Goal: Task Accomplishment & Management: Use online tool/utility

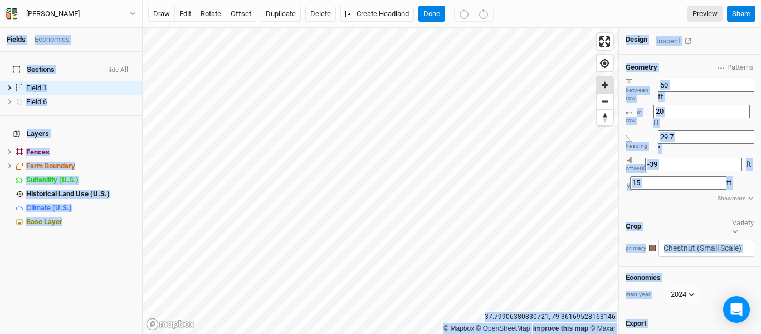
click at [606, 84] on span "Zoom in" at bounding box center [605, 85] width 16 height 16
click at [430, 14] on button "Done" at bounding box center [432, 14] width 27 height 17
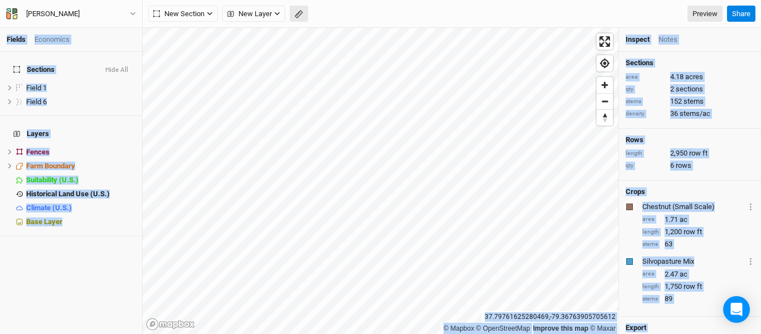
click at [296, 17] on icon "button" at bounding box center [299, 14] width 8 height 8
click at [200, 9] on button "Done" at bounding box center [199, 14] width 27 height 17
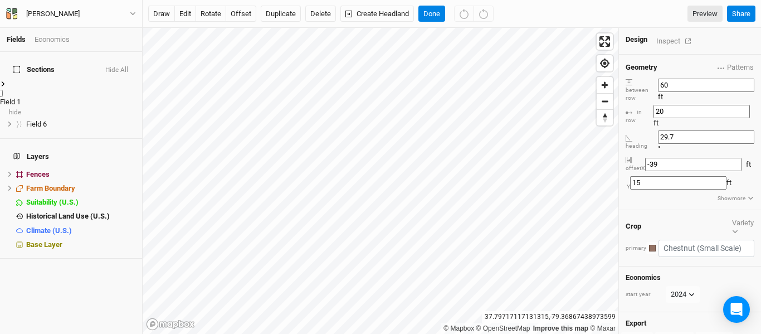
click at [54, 97] on div "Field 1" at bounding box center [71, 102] width 142 height 10
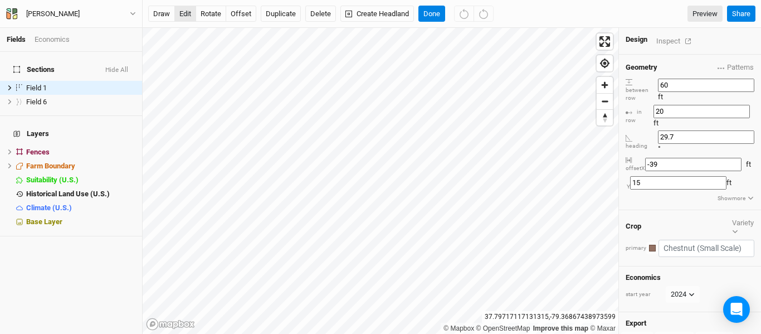
click at [185, 12] on button "edit" at bounding box center [185, 14] width 22 height 17
click at [212, 16] on button "rotate" at bounding box center [211, 14] width 31 height 17
type input "31.1"
click at [183, 12] on button "edit" at bounding box center [185, 14] width 22 height 17
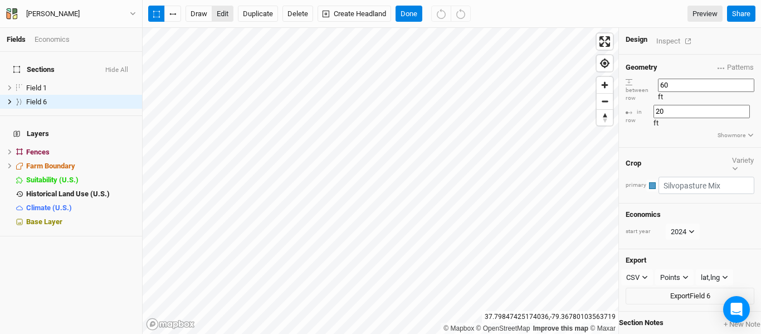
click at [223, 14] on button "edit" at bounding box center [223, 14] width 22 height 17
click at [176, 12] on button "button" at bounding box center [172, 14] width 17 height 17
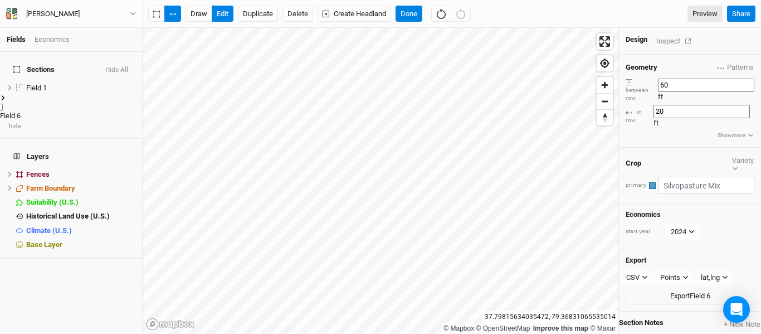
click at [6, 95] on icon at bounding box center [3, 98] width 6 height 6
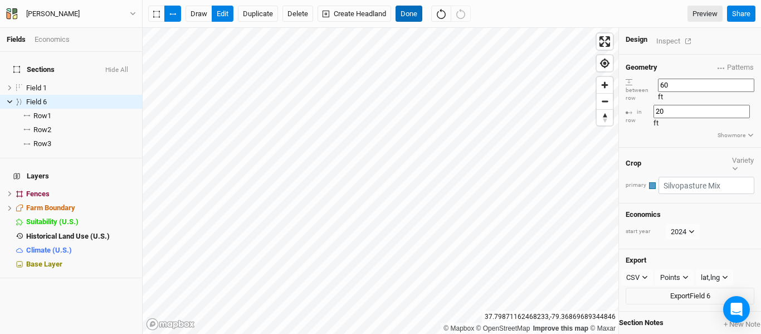
click at [405, 15] on button "Done" at bounding box center [409, 14] width 27 height 17
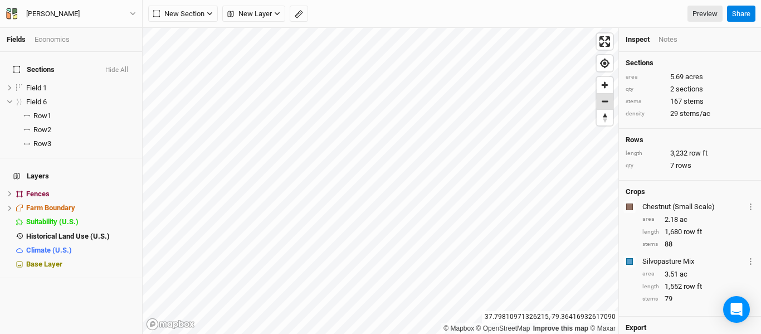
click at [609, 102] on span "Zoom out" at bounding box center [605, 102] width 16 height 16
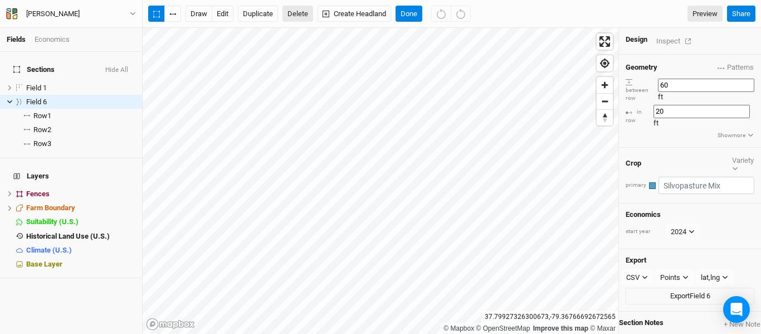
click at [303, 14] on button "Delete" at bounding box center [298, 14] width 31 height 17
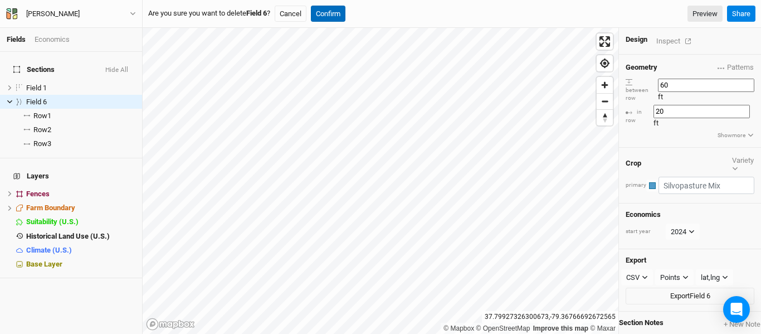
click at [333, 14] on button "Confirm" at bounding box center [328, 14] width 35 height 17
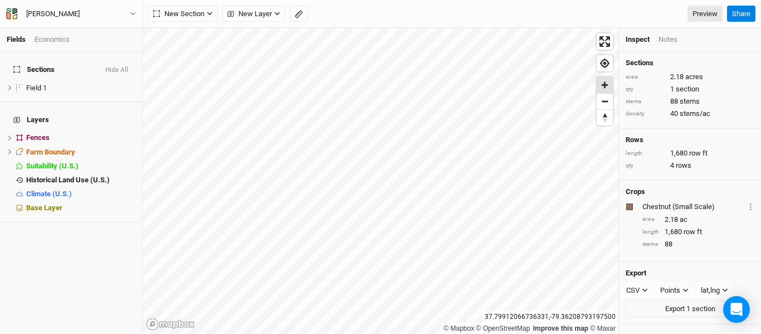
click at [609, 84] on span "Zoom in" at bounding box center [605, 85] width 16 height 16
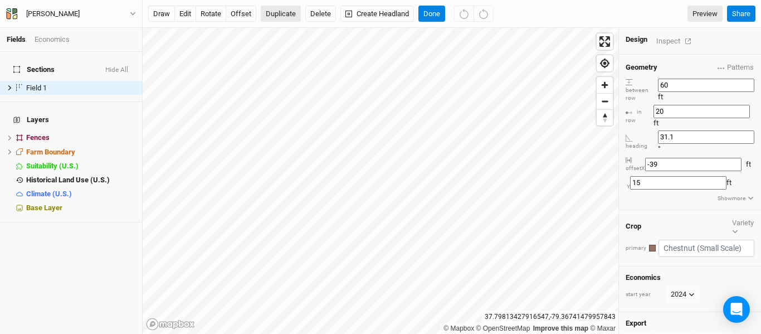
click at [286, 14] on button "Duplicate" at bounding box center [281, 14] width 40 height 17
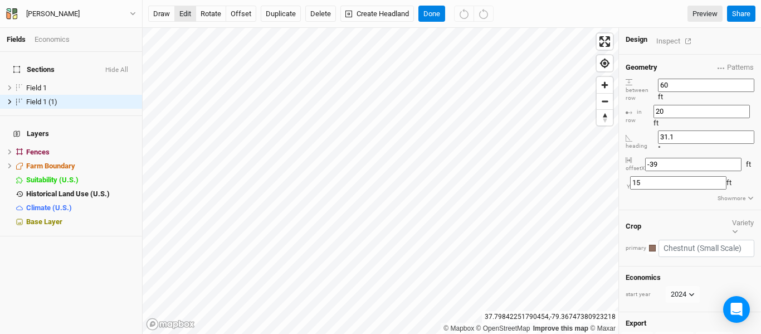
click at [188, 19] on button "edit" at bounding box center [185, 14] width 22 height 17
click at [212, 12] on button "rotate" at bounding box center [211, 14] width 31 height 17
type input "27.7"
click at [183, 13] on button "edit" at bounding box center [185, 14] width 22 height 17
click at [246, 20] on button "offset" at bounding box center [241, 14] width 31 height 17
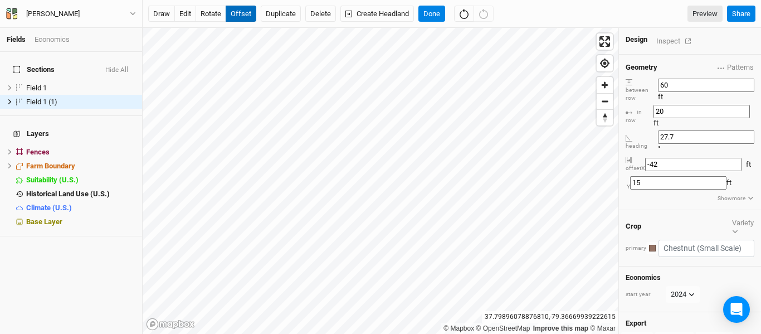
type input "-58"
type input "20"
type input "-70"
type input "19"
click at [179, 14] on button "edit" at bounding box center [185, 14] width 22 height 17
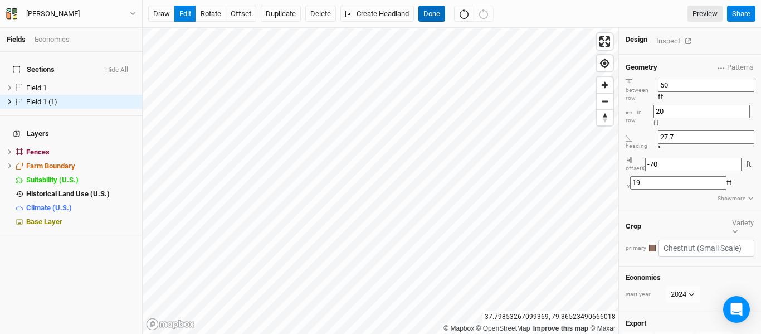
click at [432, 13] on button "Done" at bounding box center [432, 14] width 27 height 17
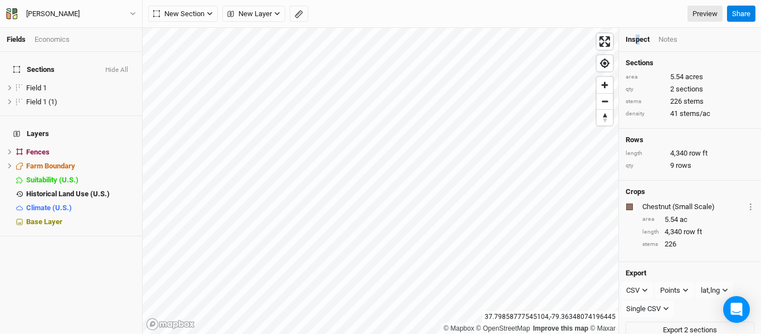
drag, startPoint x: 634, startPoint y: 46, endPoint x: 639, endPoint y: 43, distance: 5.7
click at [639, 43] on div "Inspect Notes" at bounding box center [690, 40] width 142 height 24
click at [639, 43] on div "Inspect" at bounding box center [638, 40] width 24 height 10
click at [608, 103] on span "Zoom out" at bounding box center [605, 102] width 16 height 16
click at [603, 86] on span "Zoom in" at bounding box center [605, 85] width 16 height 16
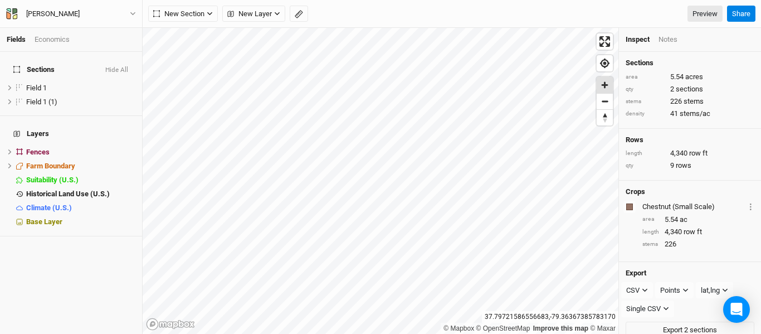
click at [603, 86] on span "Zoom in" at bounding box center [605, 85] width 16 height 16
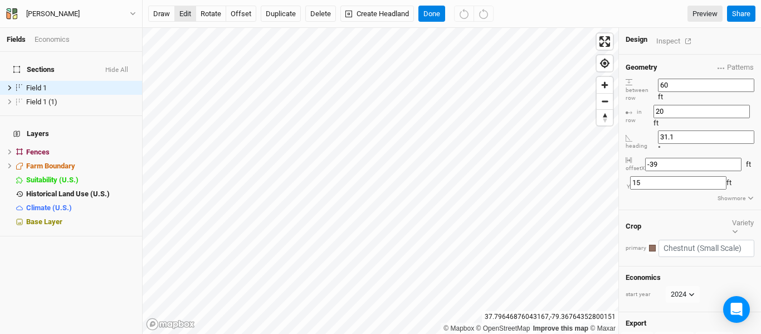
click at [183, 13] on button "edit" at bounding box center [185, 14] width 22 height 17
click at [606, 108] on span "Zoom out" at bounding box center [605, 102] width 16 height 16
click at [243, 8] on button "offset" at bounding box center [241, 14] width 31 height 17
type input "14"
type input "-32"
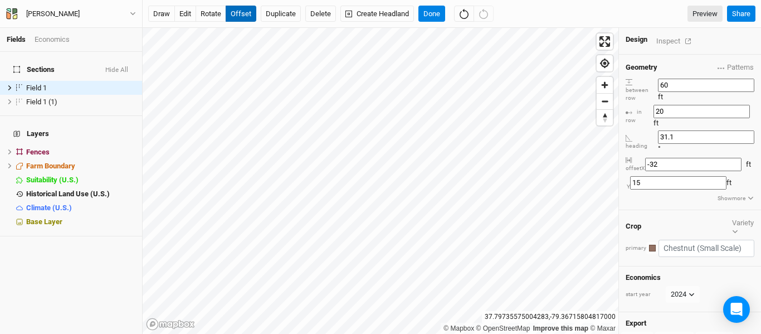
type input "16"
type input "-34"
type input "17"
click at [431, 9] on button "Done" at bounding box center [432, 14] width 27 height 17
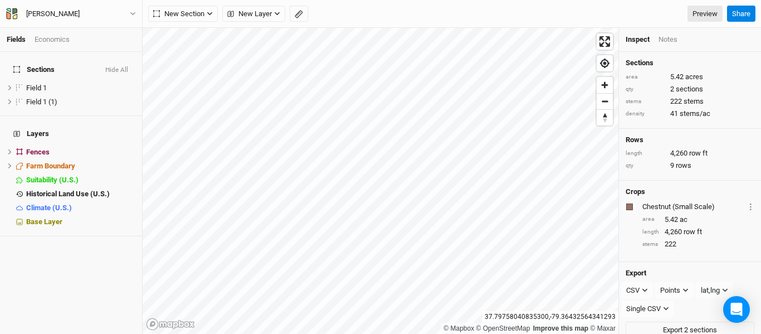
click at [671, 40] on div "Notes" at bounding box center [668, 40] width 19 height 10
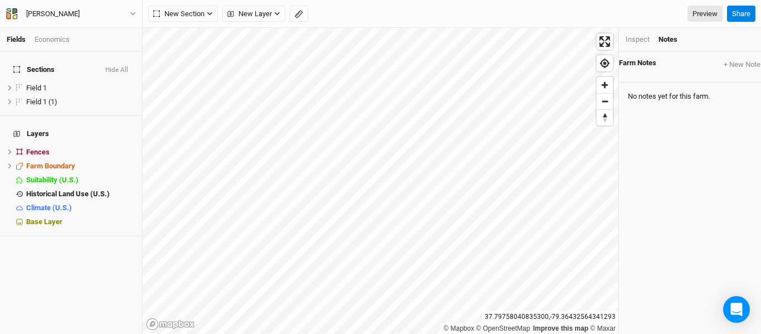
click at [640, 38] on div "Inspect" at bounding box center [638, 40] width 24 height 10
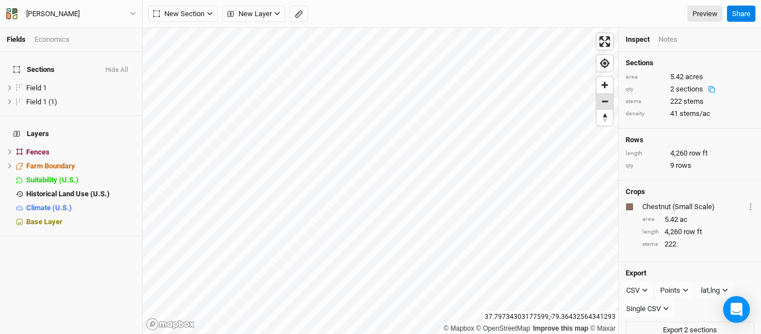
click at [606, 98] on span "Zoom out" at bounding box center [605, 102] width 16 height 16
click at [75, 84] on div "Field 1" at bounding box center [65, 88] width 79 height 9
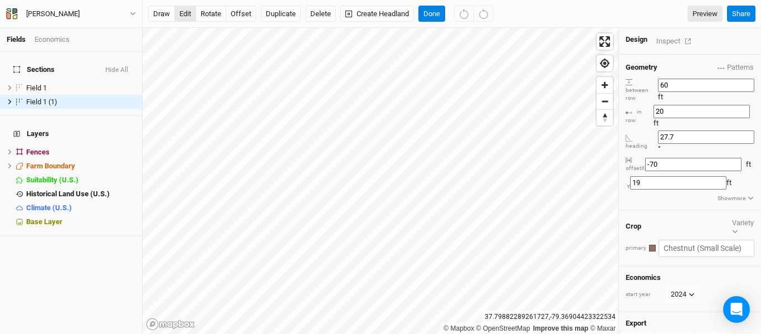
click at [184, 12] on button "edit" at bounding box center [185, 14] width 22 height 17
click at [606, 83] on span "Zoom in" at bounding box center [605, 85] width 16 height 16
click at [246, 9] on button "offset" at bounding box center [241, 14] width 31 height 17
type input "-46"
type input "18"
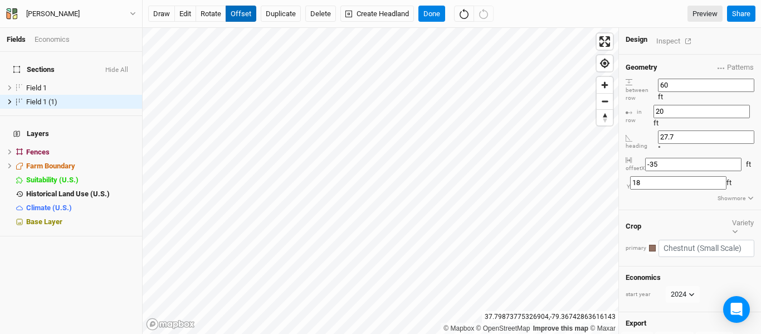
type input "-36"
type input "15"
type input "-35"
click at [436, 12] on button "Done" at bounding box center [432, 14] width 27 height 17
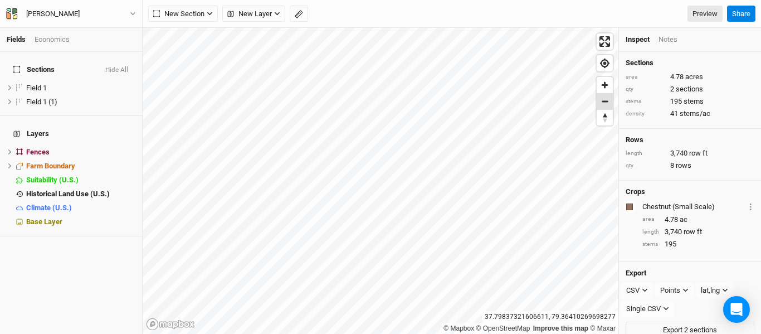
click at [604, 105] on span "Zoom out" at bounding box center [605, 102] width 16 height 16
